Goal: Information Seeking & Learning: Check status

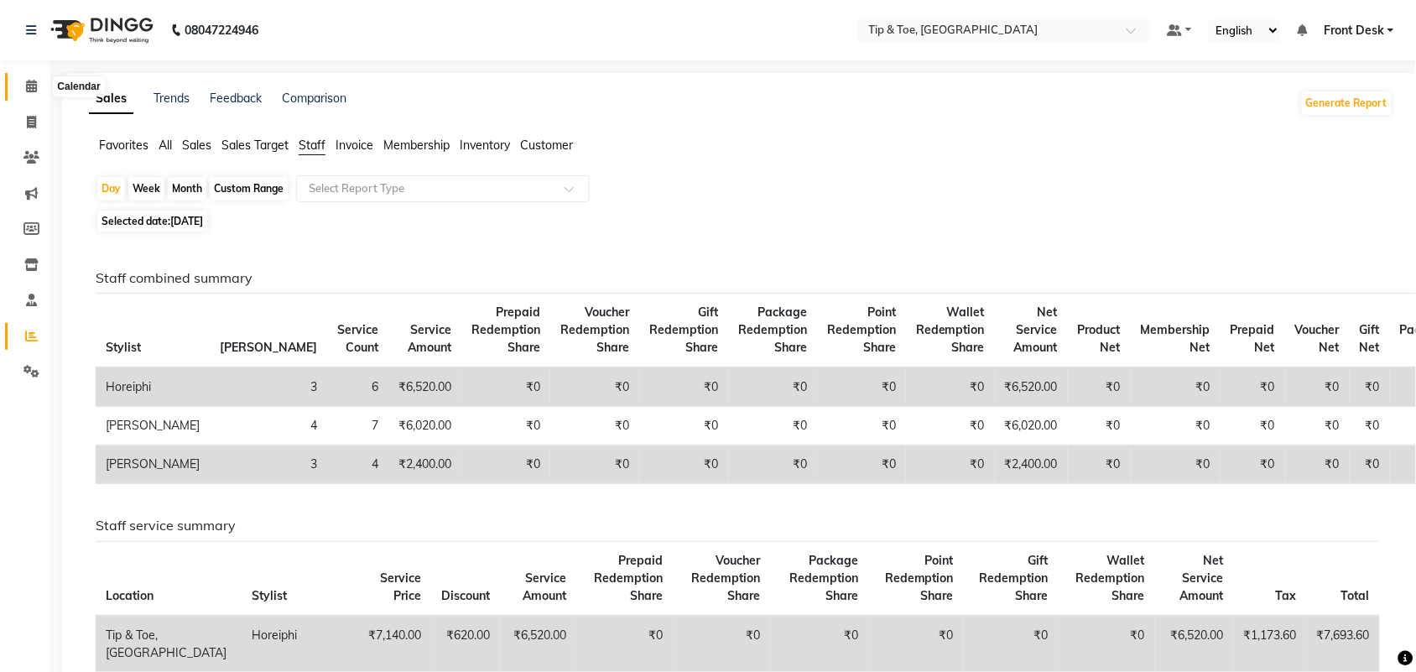
click at [38, 90] on span at bounding box center [31, 86] width 29 height 19
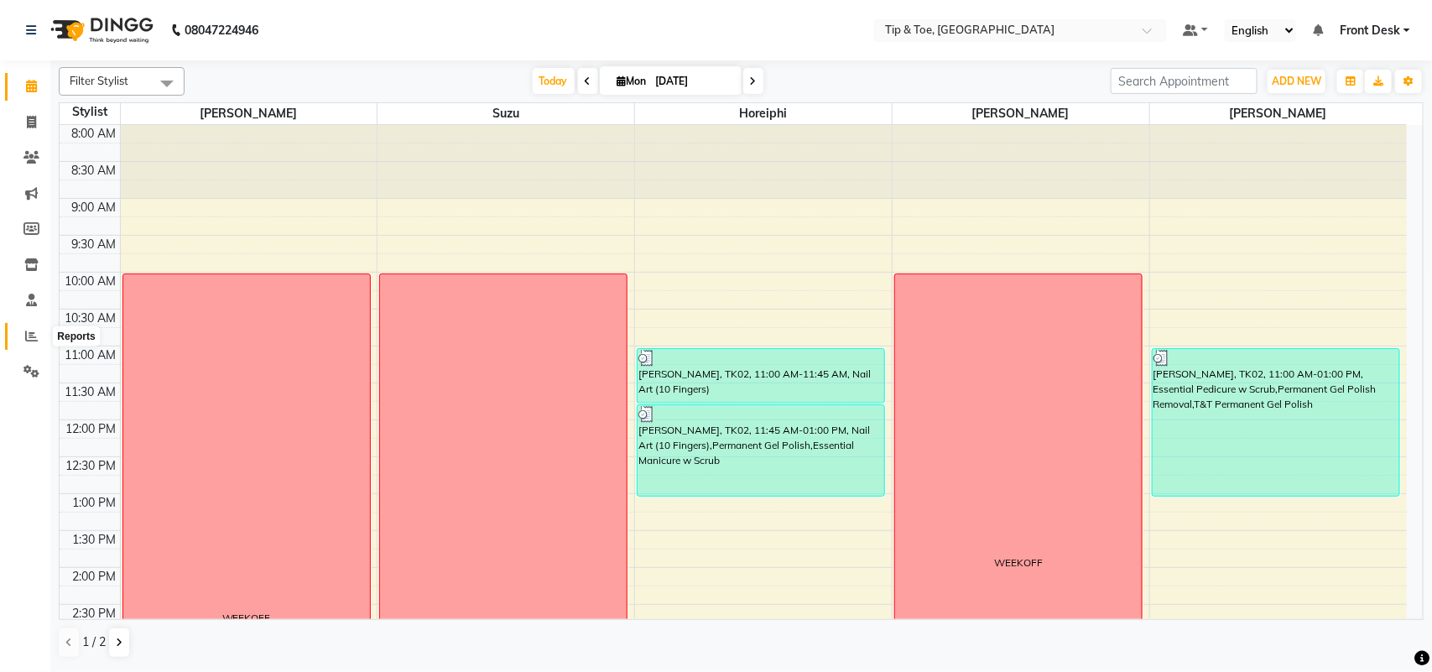
click at [31, 342] on span at bounding box center [31, 336] width 29 height 19
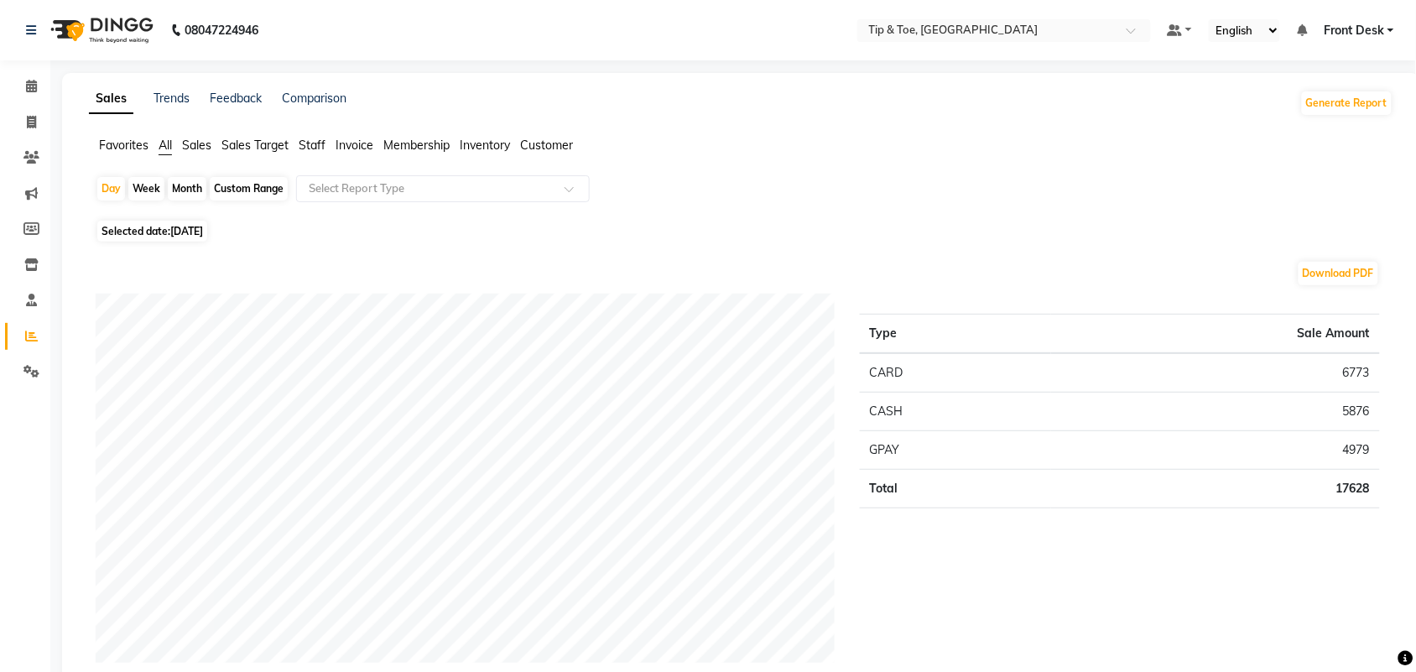
click at [308, 145] on span "Staff" at bounding box center [312, 145] width 27 height 15
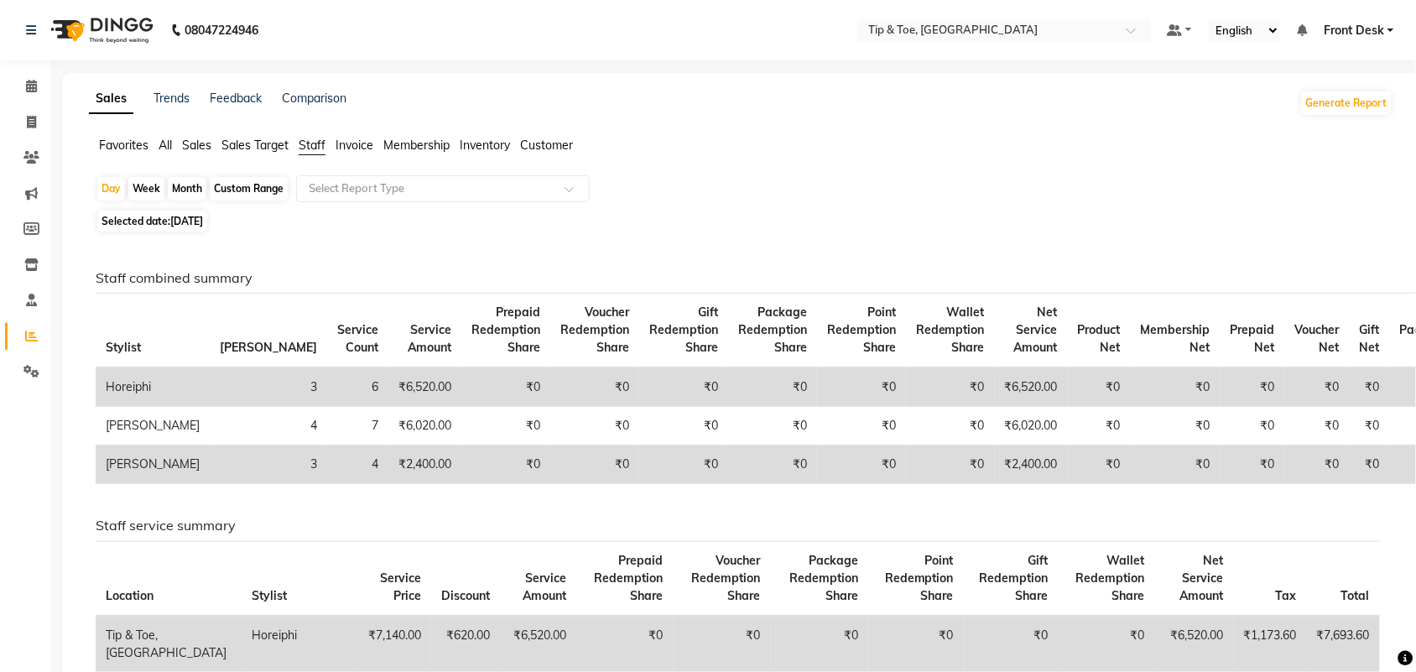
click at [308, 145] on span "Staff" at bounding box center [312, 145] width 27 height 15
click at [193, 221] on span "[DATE]" at bounding box center [186, 221] width 33 height 13
select select "9"
select select "2025"
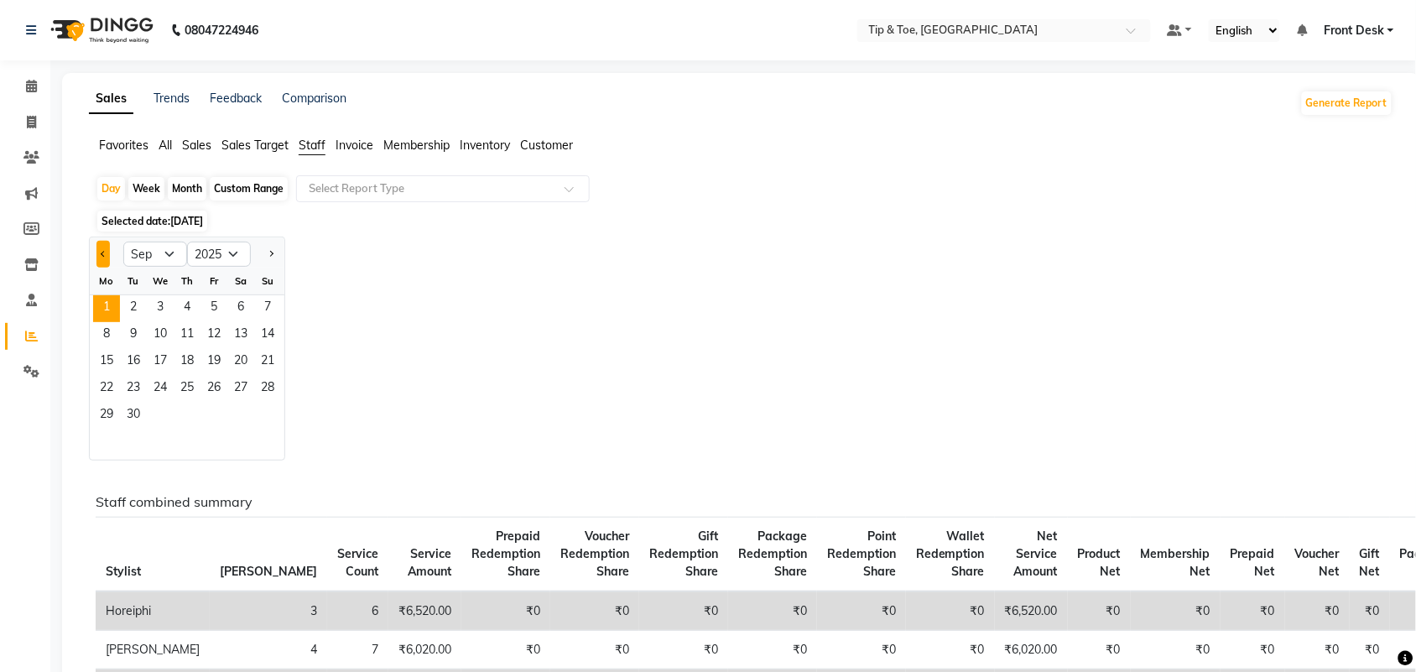
click at [103, 253] on span "Previous month" at bounding box center [104, 254] width 6 height 6
select select "8"
click at [267, 420] on span "31" at bounding box center [267, 416] width 27 height 27
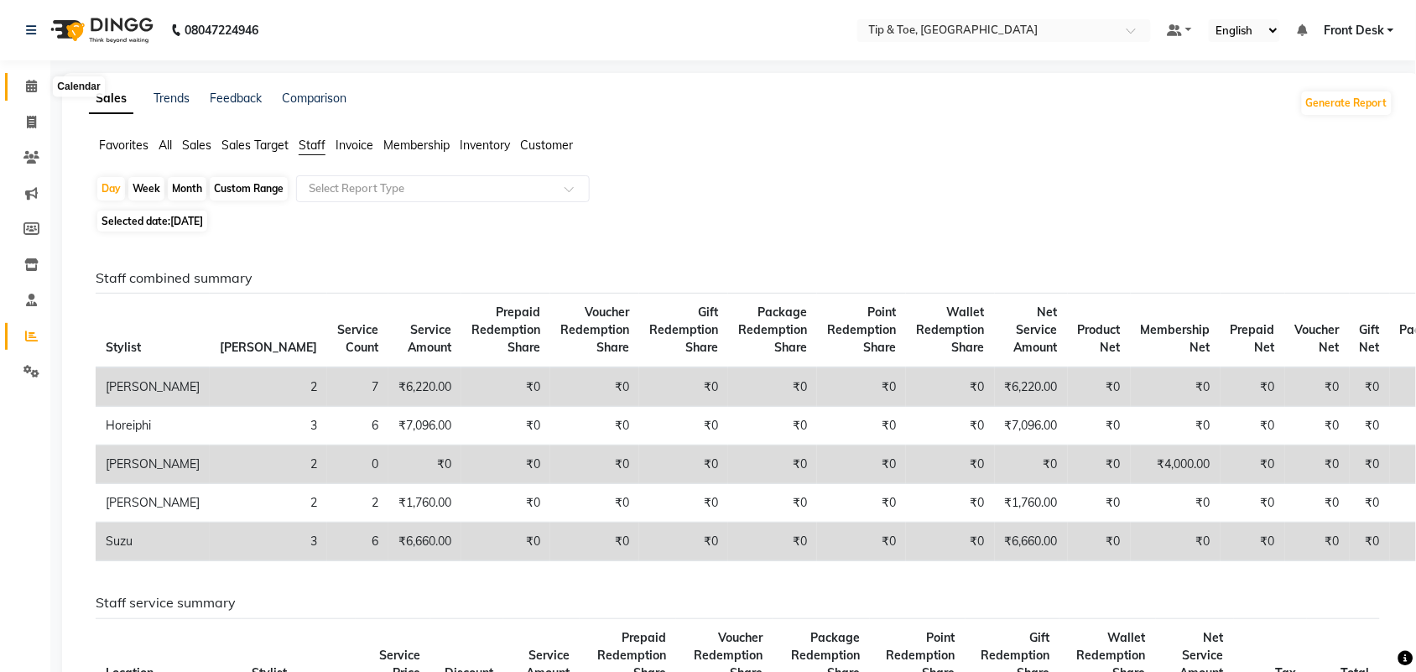
click at [26, 80] on icon at bounding box center [31, 86] width 11 height 13
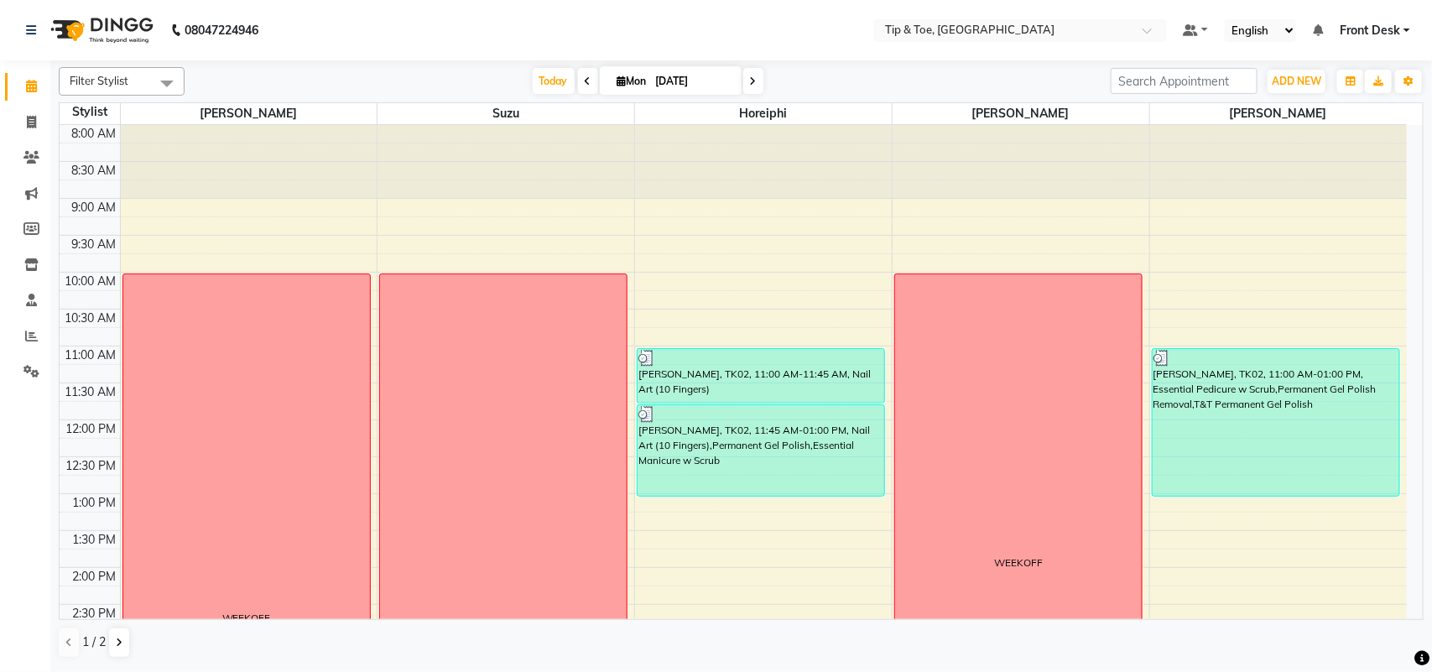
click at [753, 86] on icon at bounding box center [753, 81] width 7 height 10
type input "02-09-2025"
